Goal: Task Accomplishment & Management: Use online tool/utility

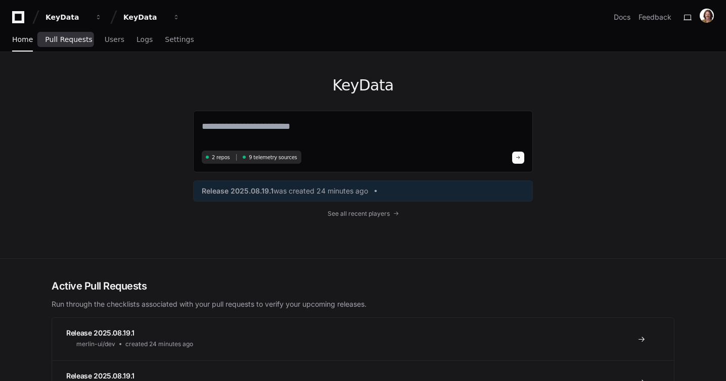
click at [49, 44] on link "Pull Requests" at bounding box center [68, 39] width 47 height 23
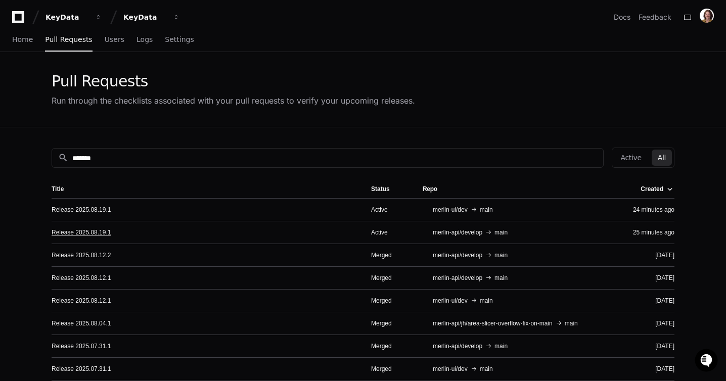
click at [103, 233] on link "Release 2025.08.19.1" at bounding box center [81, 232] width 59 height 8
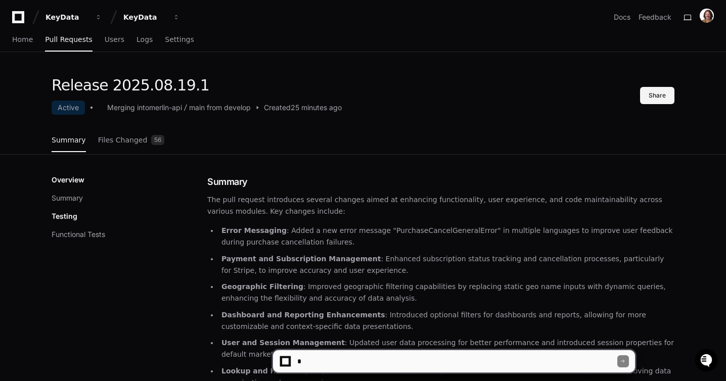
click at [659, 93] on button "Share" at bounding box center [657, 95] width 34 height 17
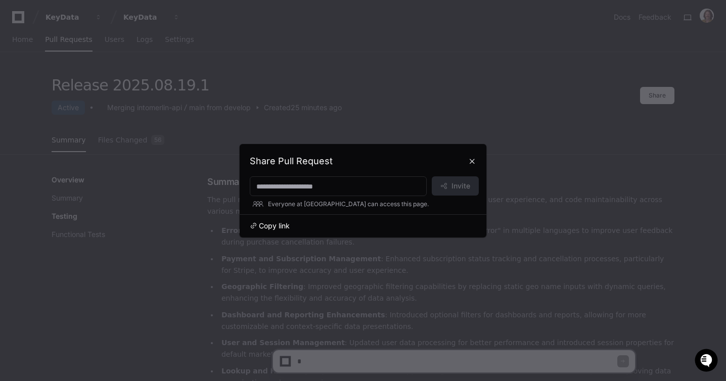
click at [265, 226] on span "Copy link" at bounding box center [274, 226] width 31 height 10
click at [473, 158] on button at bounding box center [472, 161] width 16 height 16
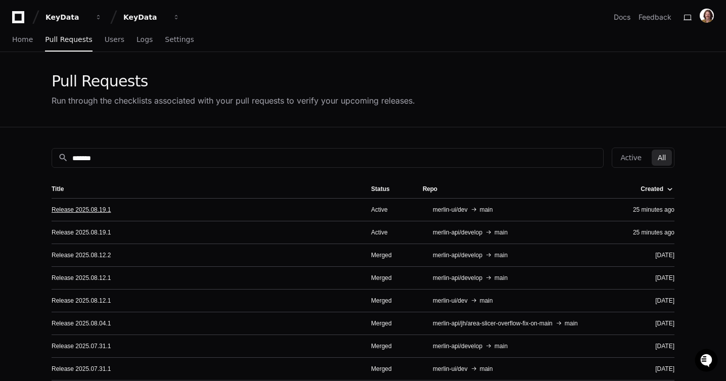
click at [104, 208] on link "Release 2025.08.19.1" at bounding box center [81, 210] width 59 height 8
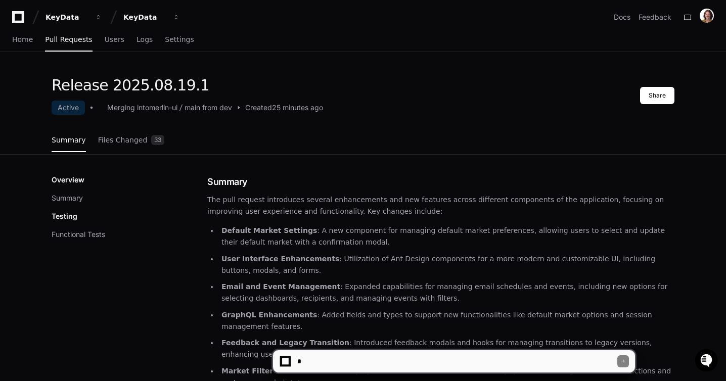
click at [463, 359] on textarea at bounding box center [456, 361] width 322 height 22
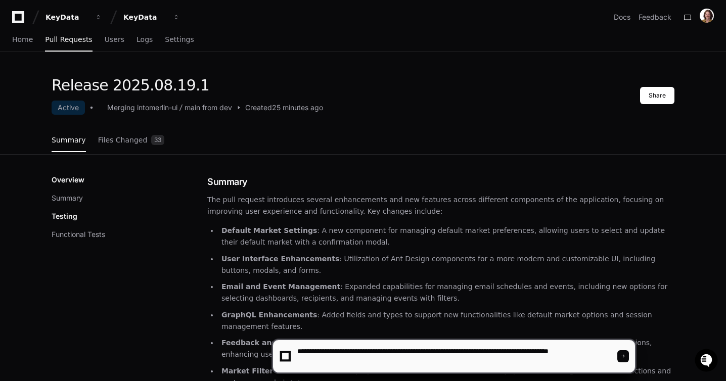
paste textarea "**********"
type textarea "**********"
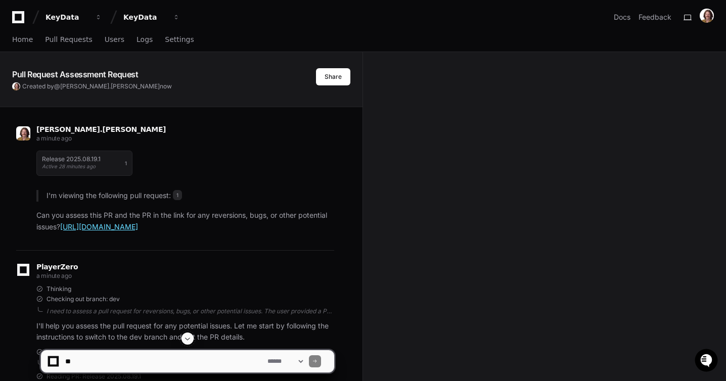
click at [138, 227] on link "[URL][DOMAIN_NAME]" at bounding box center [99, 226] width 78 height 9
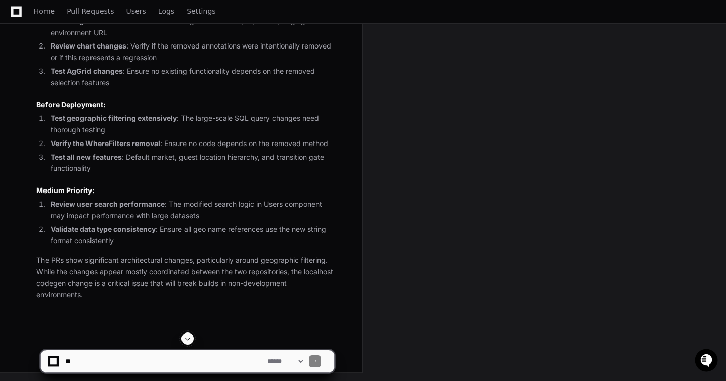
scroll to position [1910, 0]
